Goal: Check status

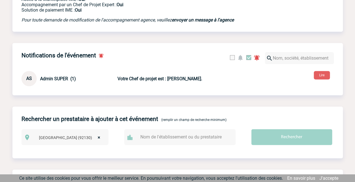
scroll to position [173, 0]
click at [168, 79] on b "Votre Chef de projet est : [PERSON_NAME]." at bounding box center [159, 78] width 85 height 5
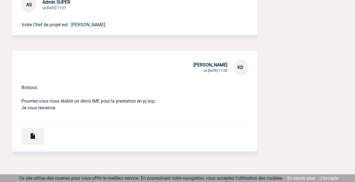
scroll to position [195, 0]
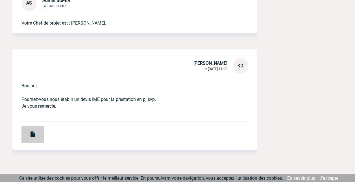
click at [33, 134] on img at bounding box center [32, 134] width 7 height 7
